Goal: Use online tool/utility: Use online tool/utility

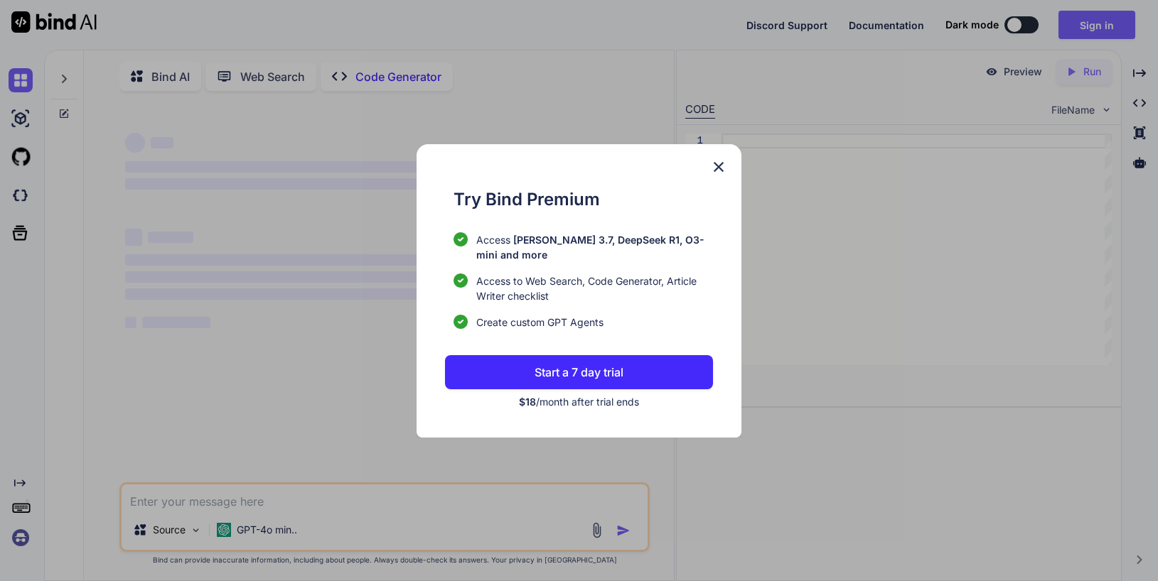
type textarea "x"
click at [600, 367] on p "Start a 7 day trial" at bounding box center [578, 372] width 89 height 17
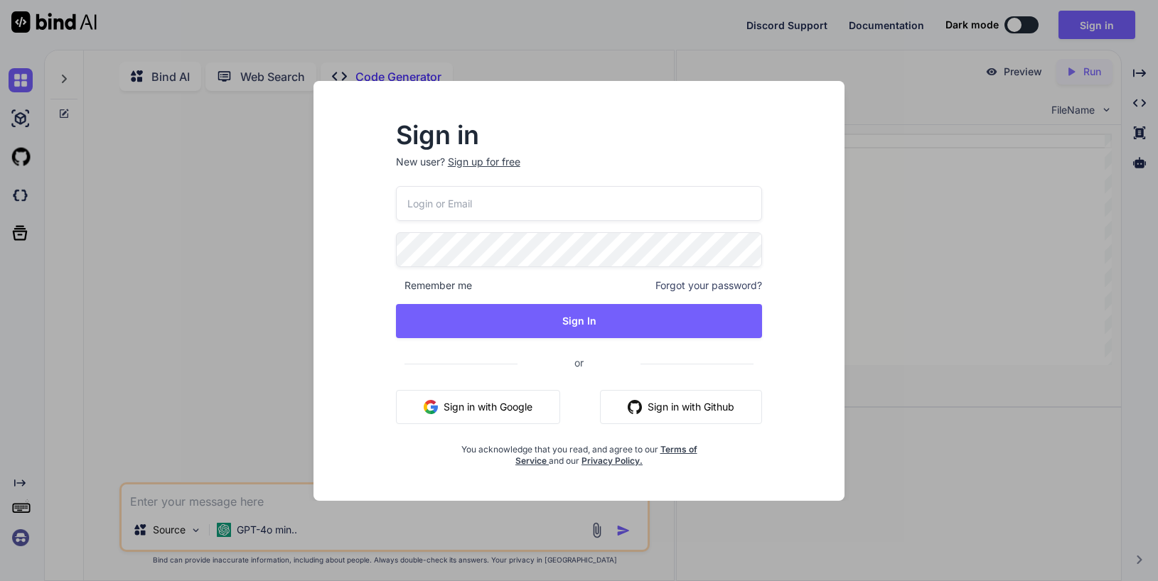
click at [267, 286] on div "Sign in New user? Sign up for free Remember me Forgot your password? Sign In or…" at bounding box center [579, 290] width 1158 height 581
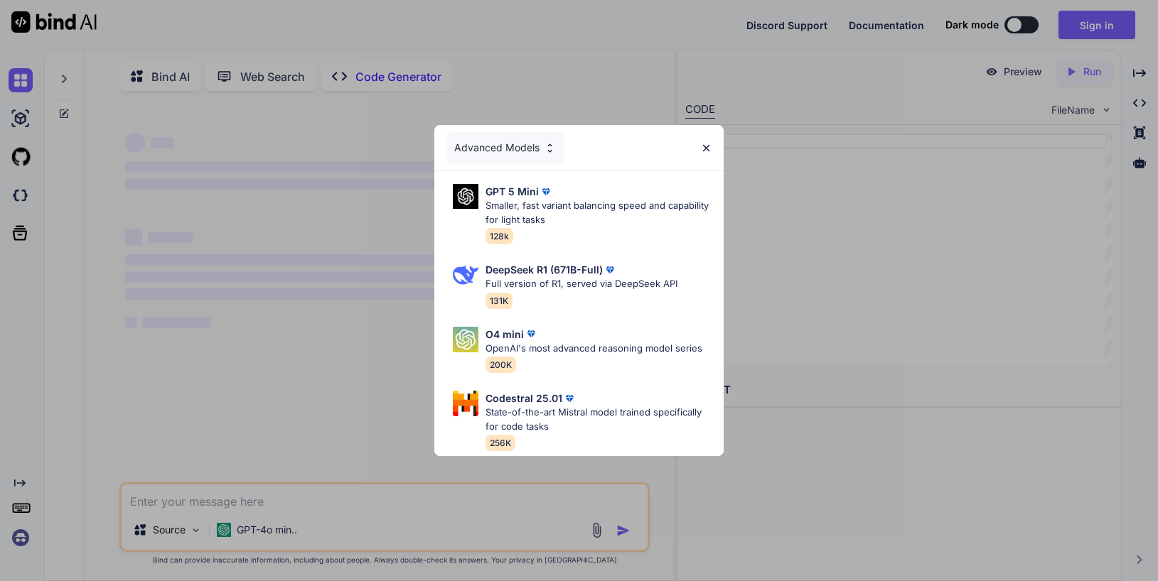
scroll to position [6, 0]
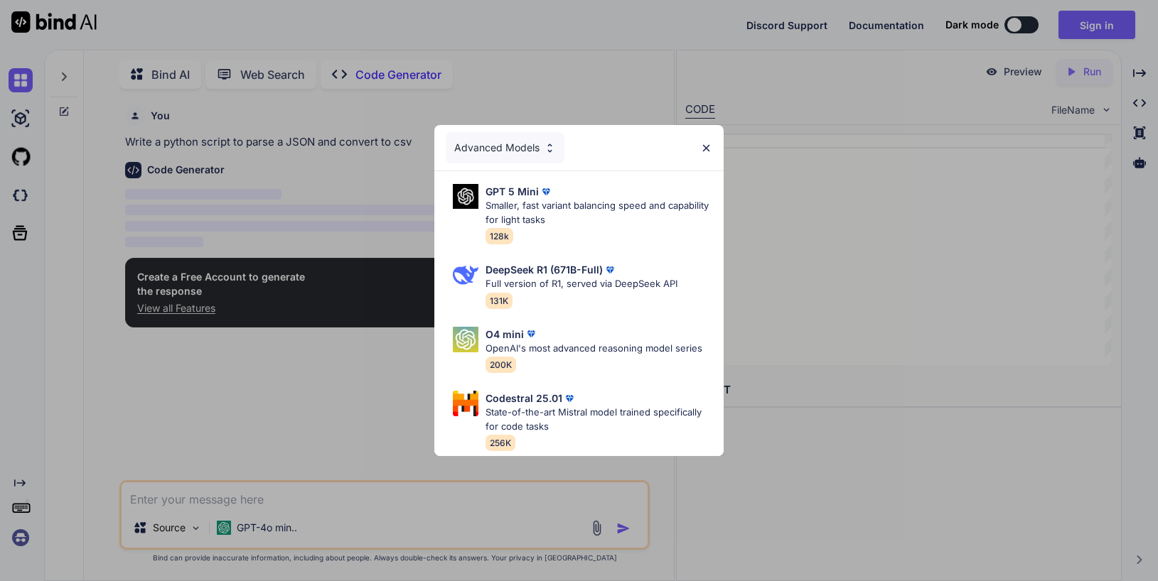
type textarea "x"
click at [553, 146] on img at bounding box center [550, 148] width 12 height 12
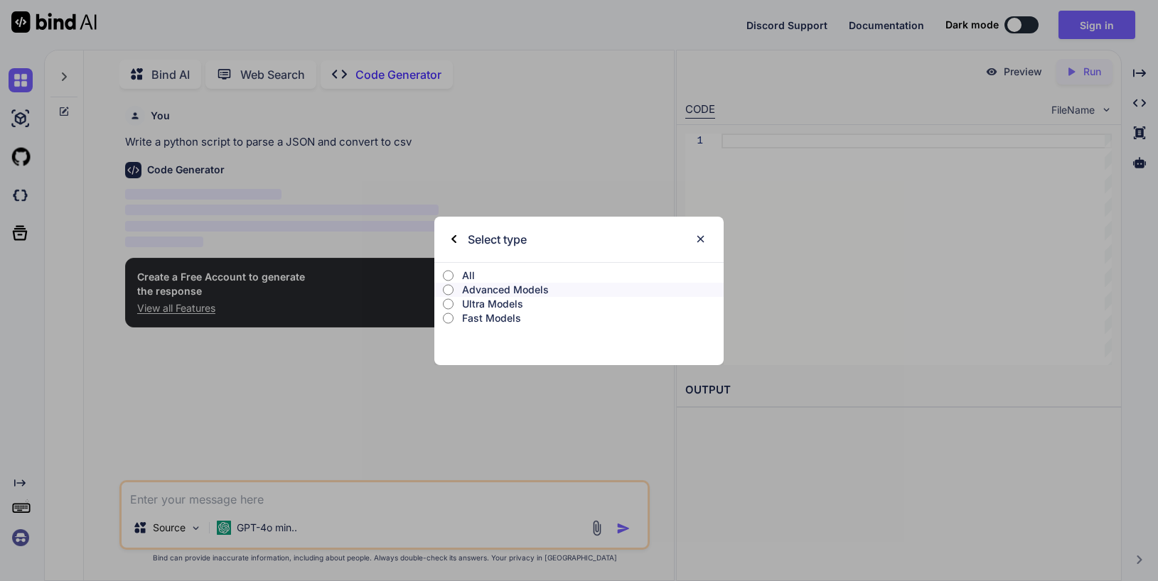
click at [460, 275] on label "All" at bounding box center [578, 276] width 289 height 14
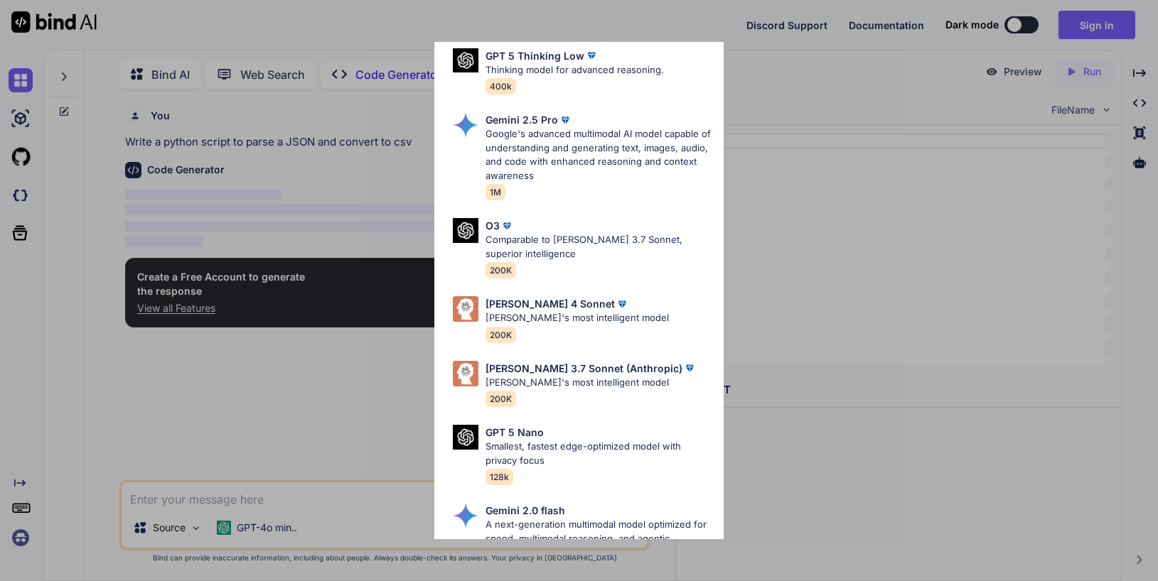
scroll to position [570, 0]
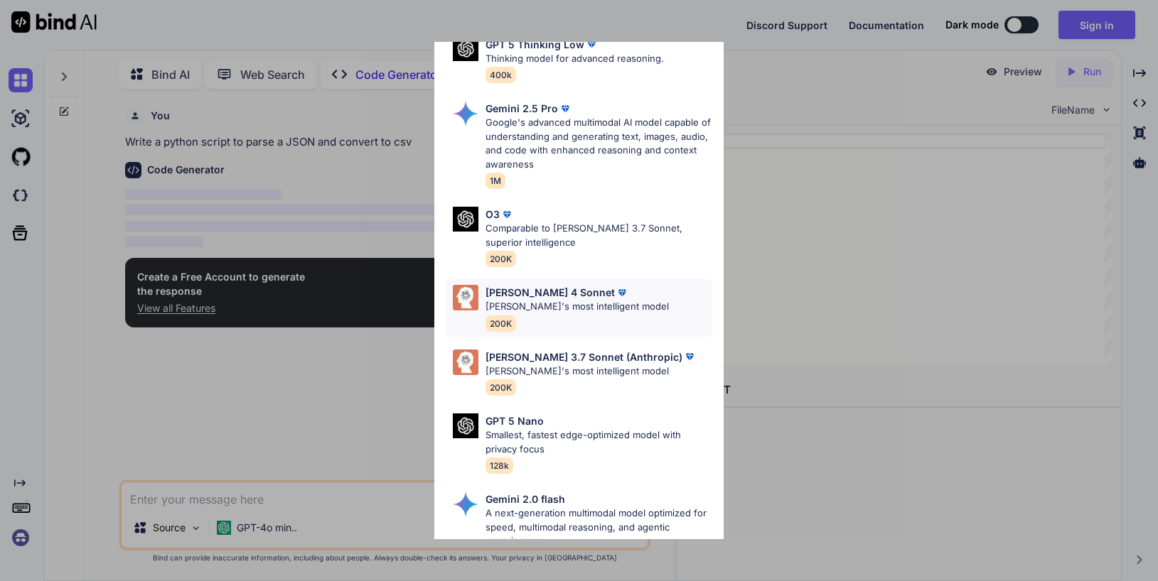
click at [558, 306] on p "Claude's most intelligent model" at bounding box center [576, 307] width 183 height 14
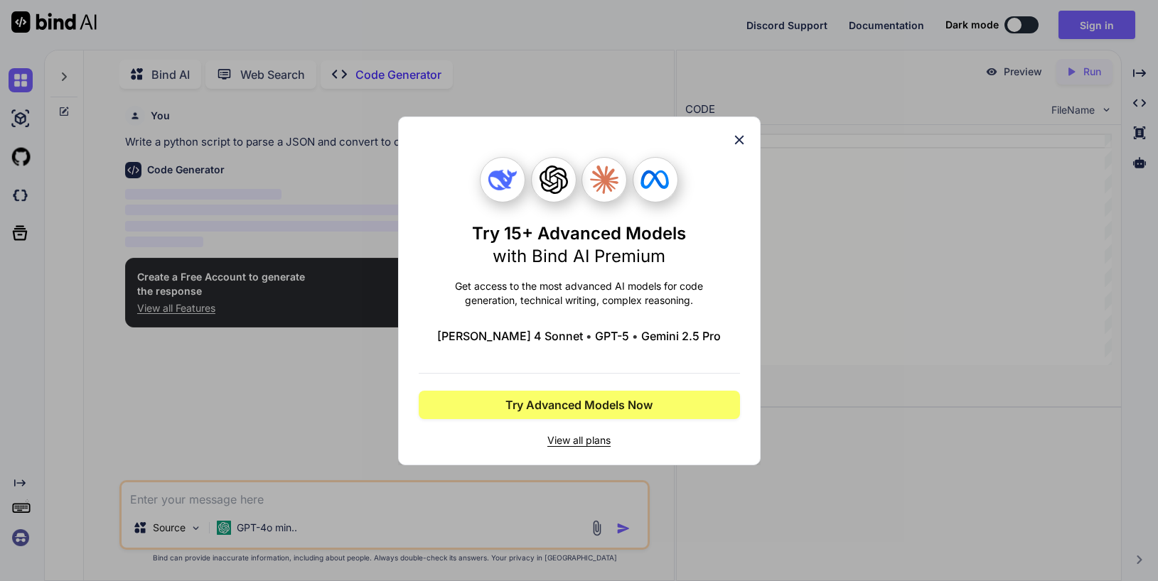
scroll to position [0, 0]
click at [738, 146] on icon at bounding box center [739, 140] width 16 height 16
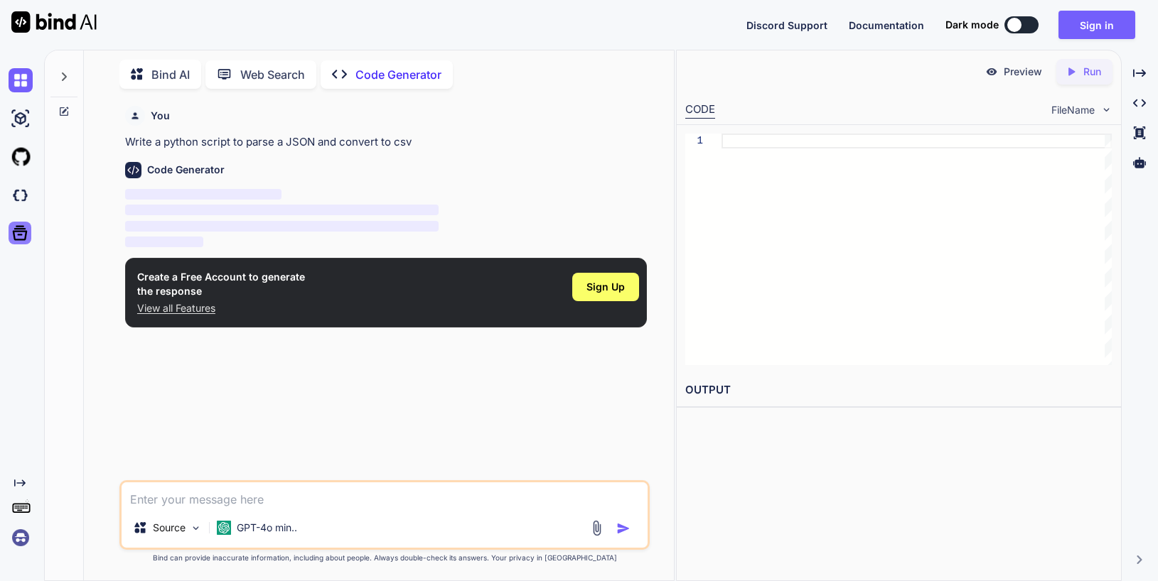
click at [23, 232] on icon at bounding box center [20, 233] width 20 height 20
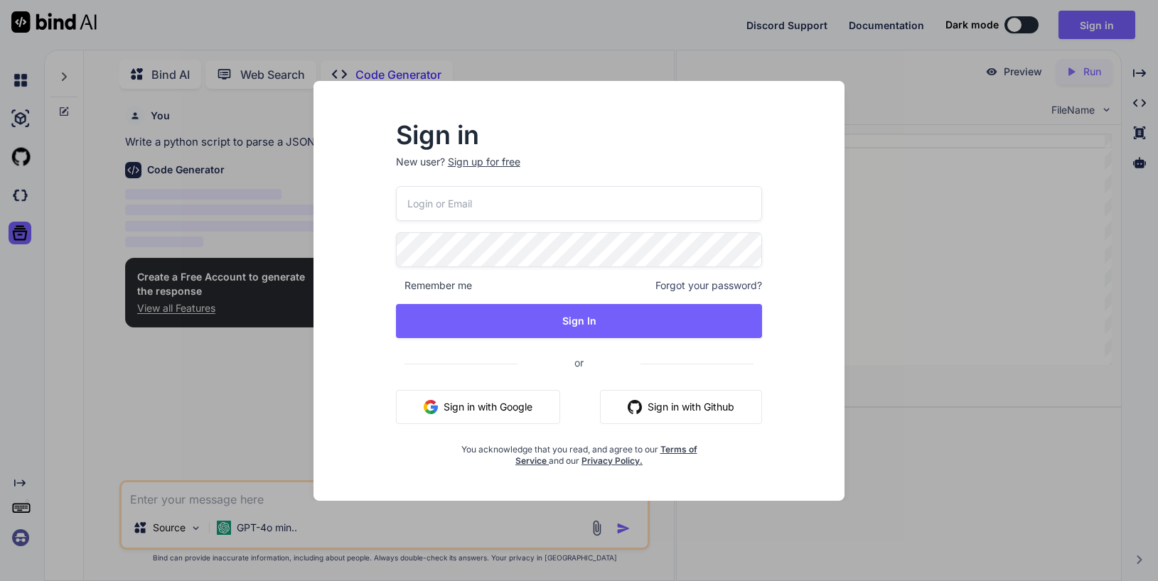
click at [198, 386] on div "Sign in New user? Sign up for free Remember me Forgot your password? Sign In or…" at bounding box center [579, 290] width 1158 height 581
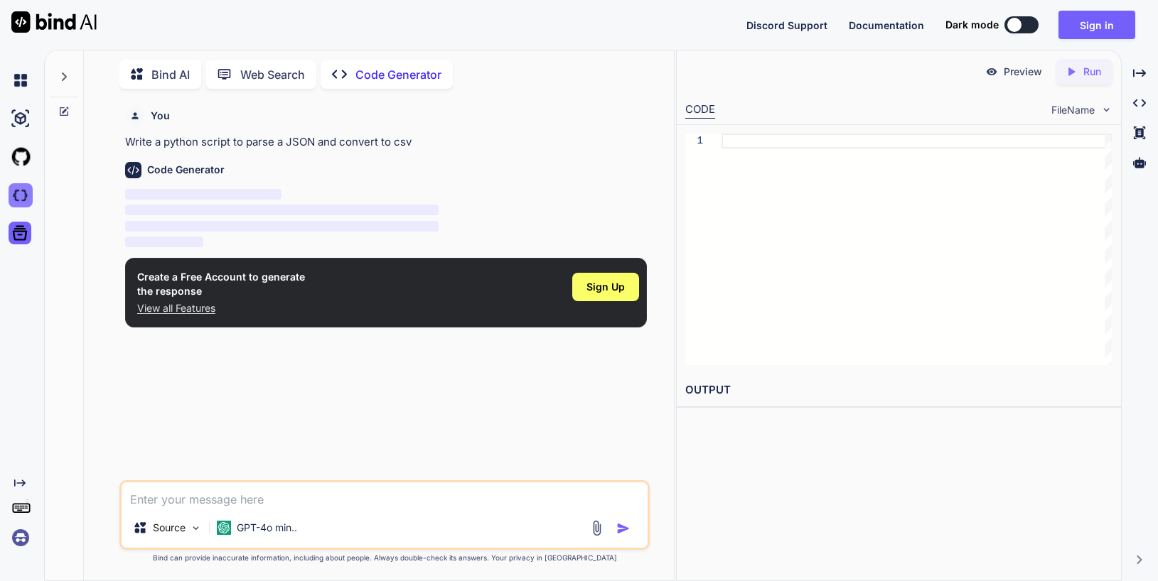
click at [18, 192] on img at bounding box center [21, 195] width 24 height 24
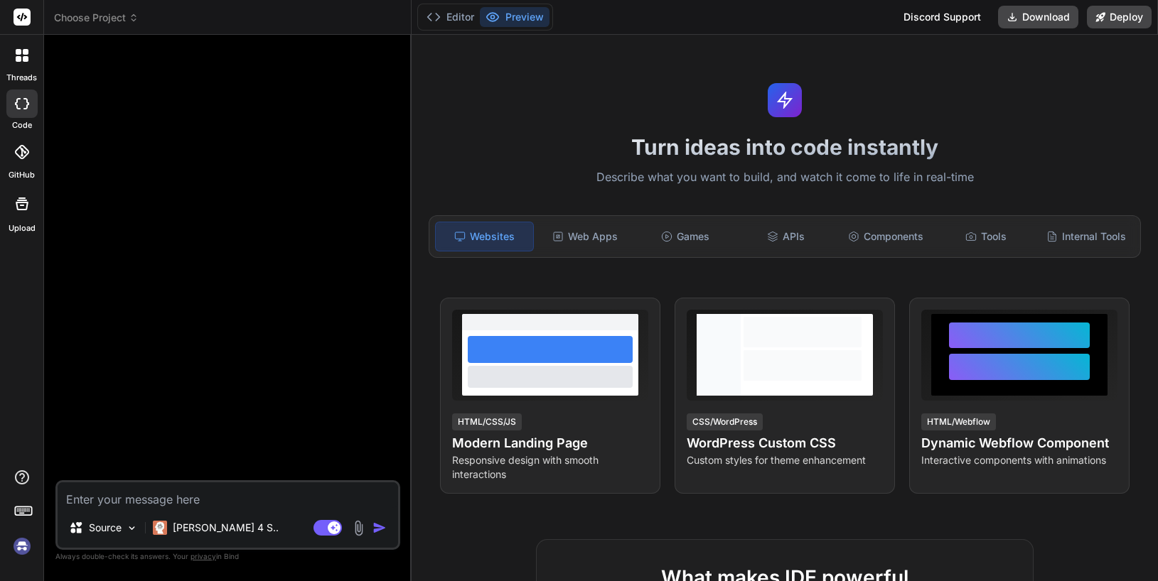
type textarea "x"
